Goal: Find contact information: Find contact information

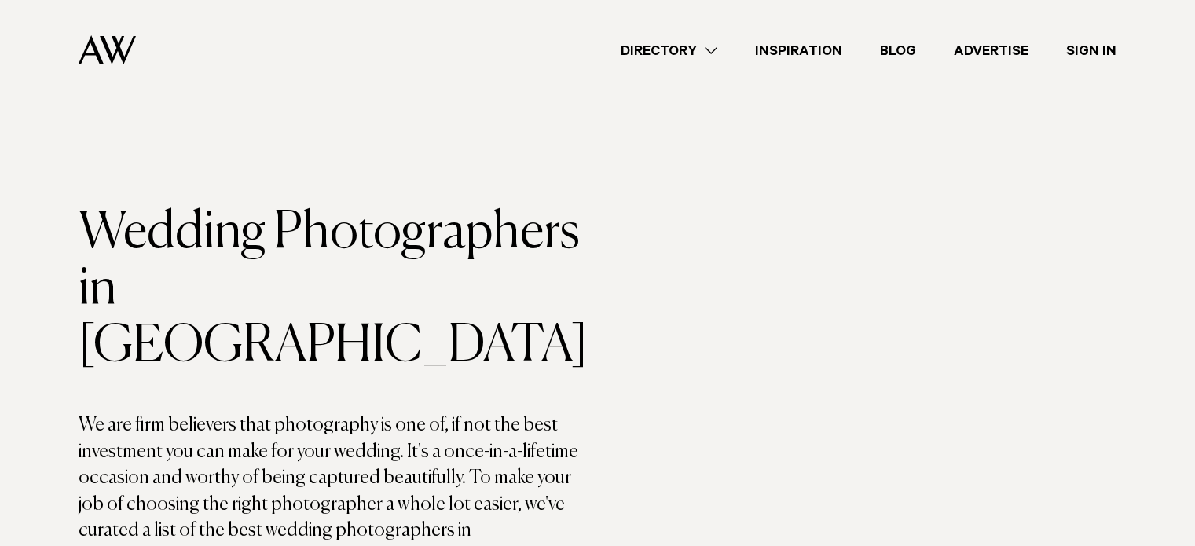
click at [394, 340] on header "Wedding Photographers in Auckland We are firm believers that photography is one…" at bounding box center [338, 388] width 519 height 366
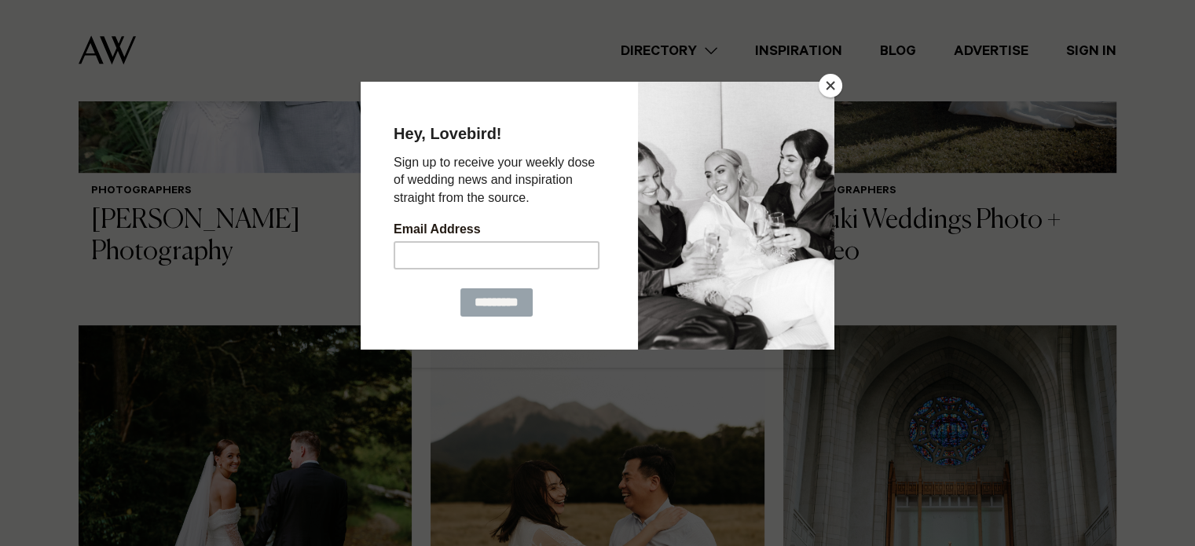
scroll to position [911, 0]
click at [835, 94] on button "Close" at bounding box center [831, 86] width 24 height 24
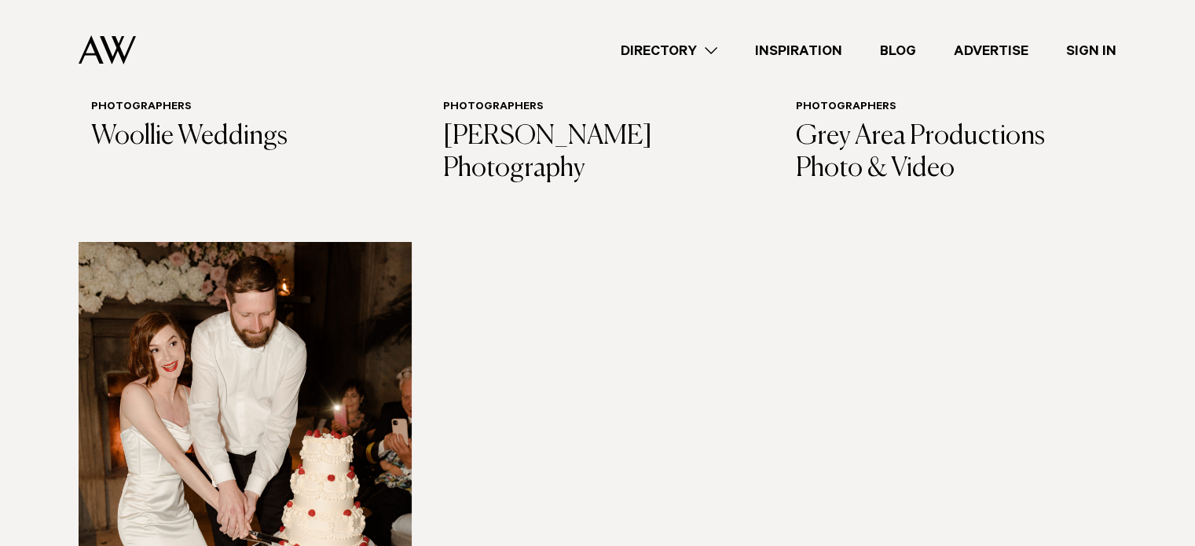
scroll to position [5794, 0]
click at [291, 260] on img at bounding box center [245, 465] width 333 height 447
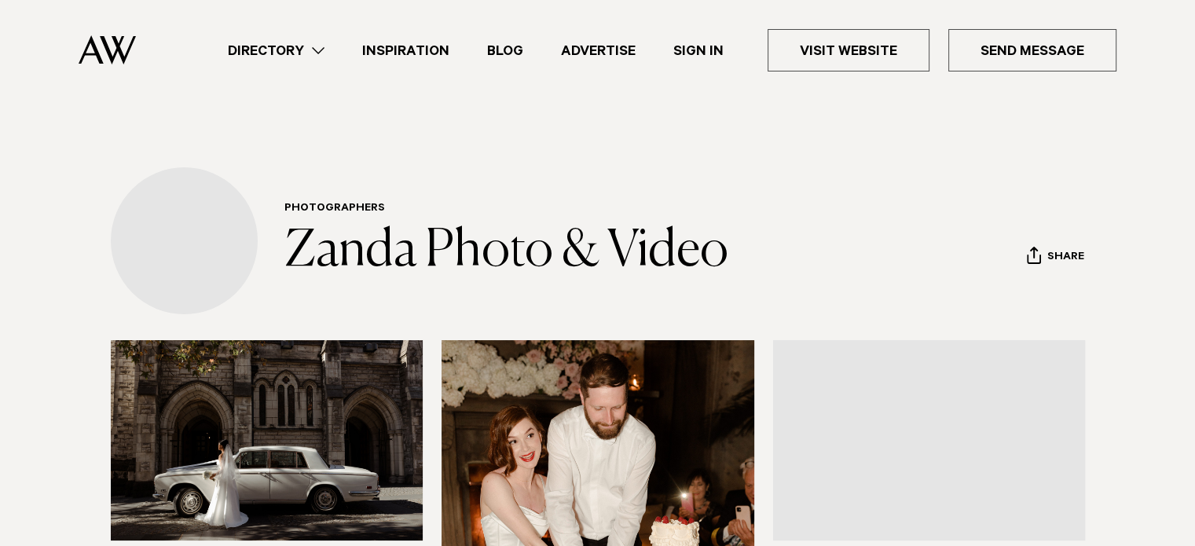
click at [291, 260] on link "Zanda Photo & Video" at bounding box center [506, 251] width 444 height 50
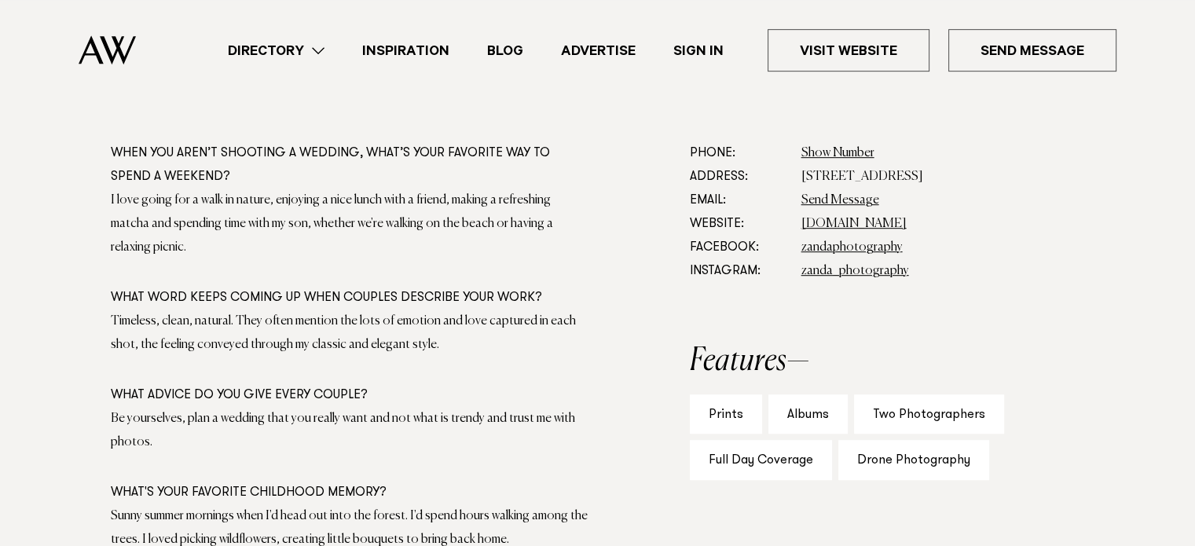
scroll to position [905, 0]
click at [842, 217] on link "[DOMAIN_NAME]" at bounding box center [854, 223] width 105 height 13
